Goal: Task Accomplishment & Management: Manage account settings

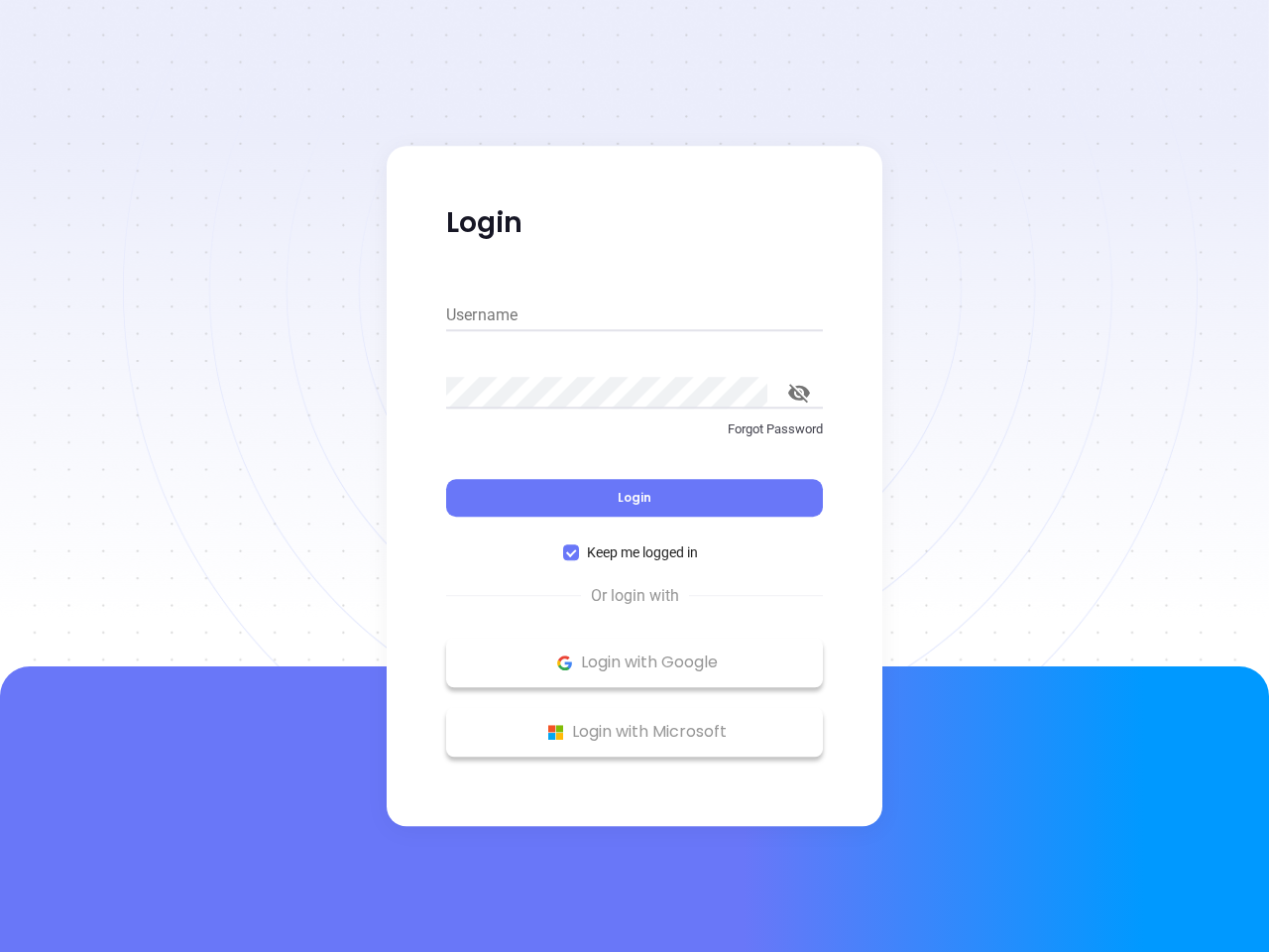
click at [634, 476] on div "Login" at bounding box center [634, 485] width 376 height 62
click at [634, 316] on input "Username" at bounding box center [634, 316] width 376 height 32
click at [799, 392] on icon "toggle password visibility" at bounding box center [799, 392] width 22 height 19
click at [634, 497] on span "Login" at bounding box center [634, 496] width 34 height 17
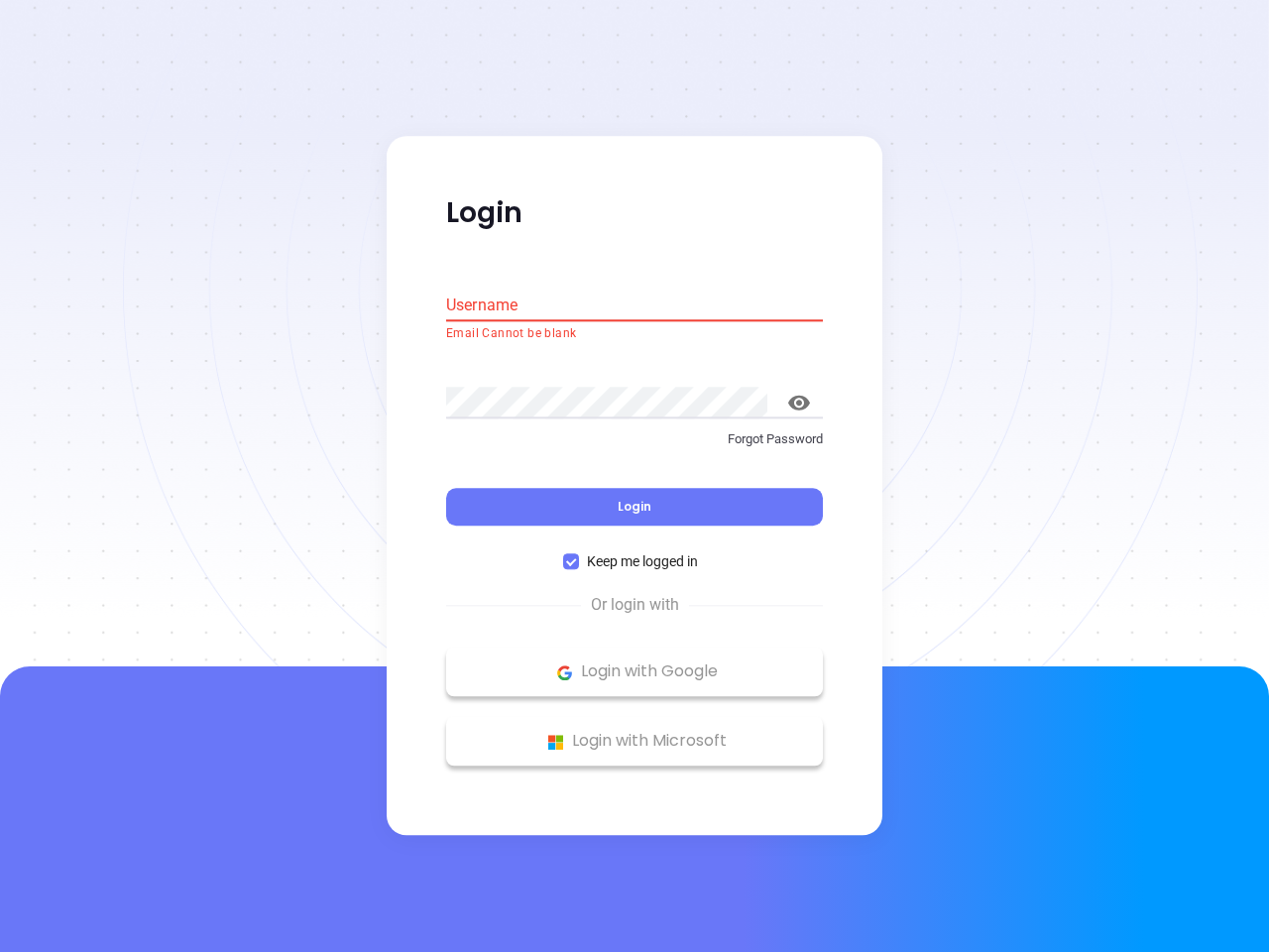
click at [634, 552] on span "Keep me logged in" at bounding box center [642, 562] width 127 height 22
click at [579, 554] on input "Keep me logged in" at bounding box center [571, 562] width 16 height 16
checkbox input "false"
click at [634, 662] on p "Login with Google" at bounding box center [634, 672] width 356 height 30
click at [634, 732] on p "Login with Microsoft" at bounding box center [634, 742] width 356 height 30
